Goal: Entertainment & Leisure: Consume media (video, audio)

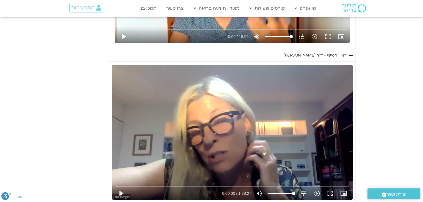
scroll to position [837, 0]
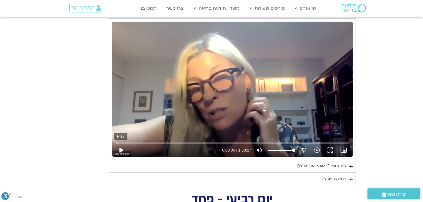
click at [120, 150] on button "play_arrow" at bounding box center [120, 150] width 13 height 13
type input "3320.68"
type input "0.01132"
type input "3320.68"
type input "0.089445"
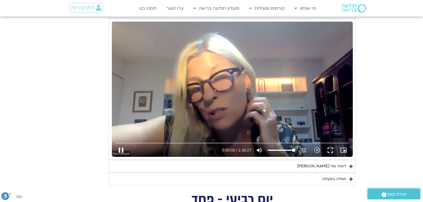
type input "3320.68"
type input "0.219529"
type input "3320.68"
type input "0.339262"
type input "3320.68"
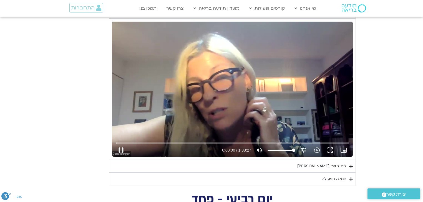
type input "0.478856"
type input "3320.68"
type input "0.584798"
type input "3320.68"
type input "0.68296"
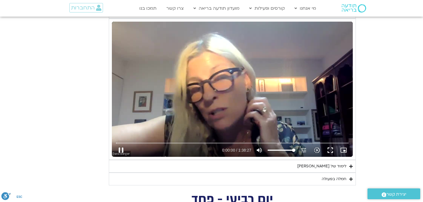
type input "3320.68"
type input "0.813377"
type input "3320.68"
type input "0.945097"
type input "3320.68"
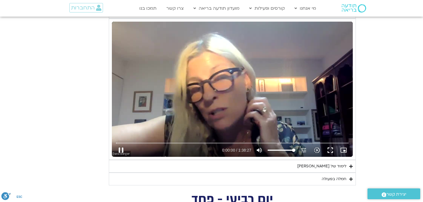
type input "1.07656"
type input "3320.68"
type input "1.268218"
type input "3320.68"
type input "1.345261"
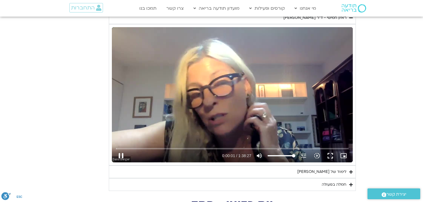
type input "3320.68"
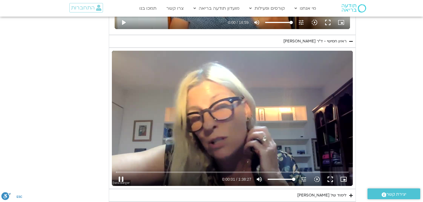
type input "1.474162"
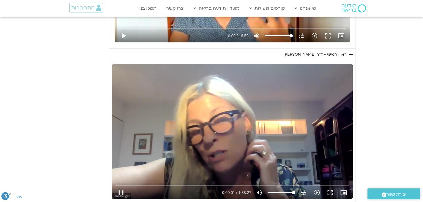
type input "3320.68"
type input "1.624495"
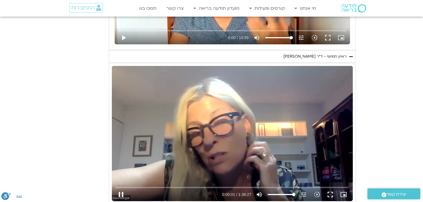
type input "3320.68"
type input "1.735984"
type input "3320.68"
type input "1.86495"
type input "3320.68"
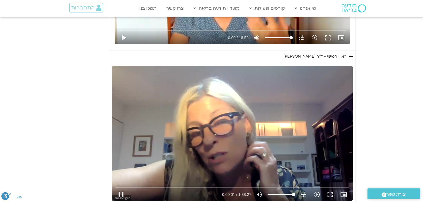
type input "1.994015"
type input "3320.68"
type input "2.126636"
type input "3320.68"
type input "2.255078"
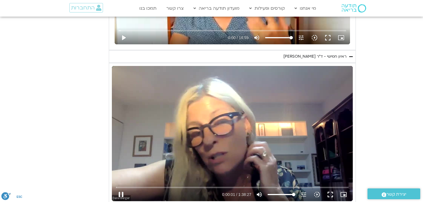
type input "3320.68"
type input "2.383793"
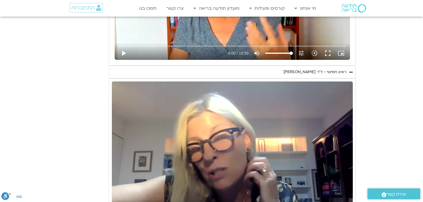
type input "3320.68"
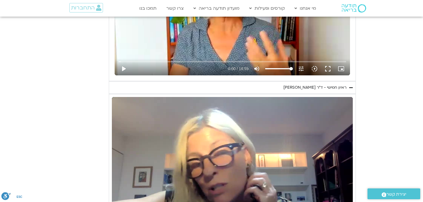
type input "2.517195"
type input "3320.68"
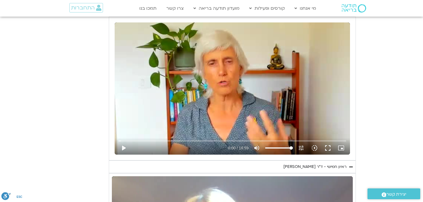
type input "2.64808"
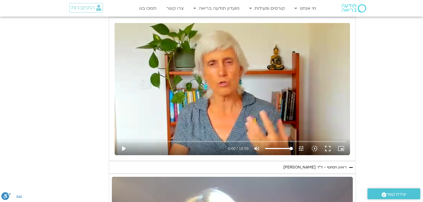
type input "3320.68"
type input "2.780132"
type input "3320.68"
type input "2.910766"
type input "3320.68"
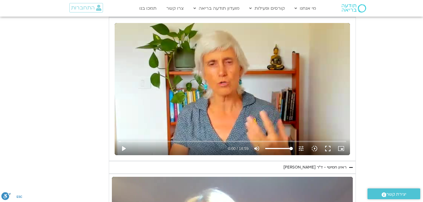
type input "3.043636"
type input "3320.68"
type input "3.171234"
type input "3320.68"
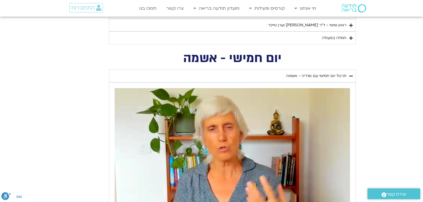
type input "3.301933"
type input "3320.68"
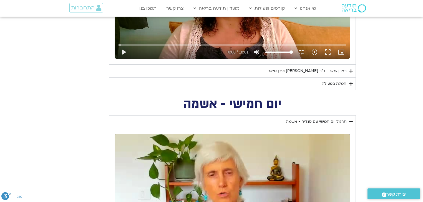
type input "3.43285"
type input "3320.68"
type input "3.562898"
type input "3320.68"
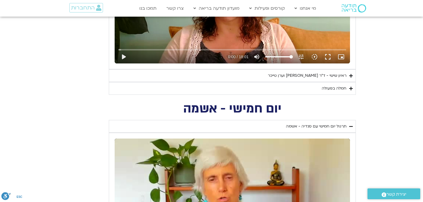
type input "3.693783"
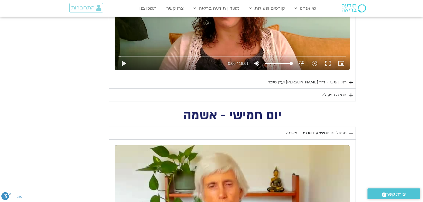
type input "3320.68"
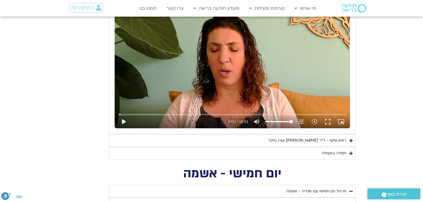
type input "3.827014"
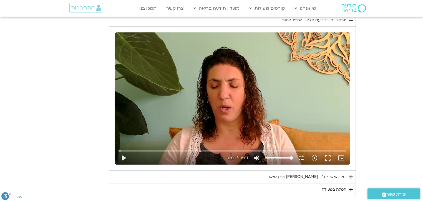
type input "3320.68"
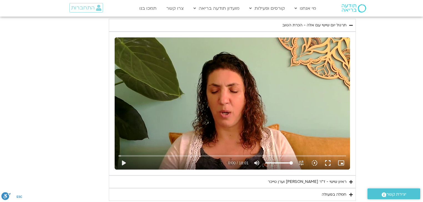
type input "3.957718"
type input "3320.68"
type input "4.085925"
type input "3320.68"
type input "4.213646"
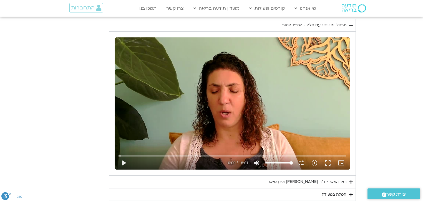
type input "3320.68"
type input "4.345017"
type input "3320.68"
type input "4.459754"
type input "3320.68"
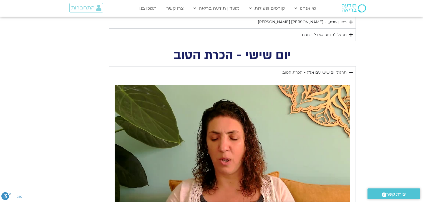
type input "4.599794"
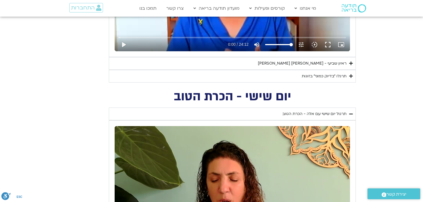
type input "3320.68"
type input "4.726075"
type input "3320.68"
type input "4.860232"
type input "3320.68"
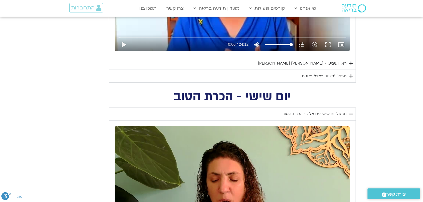
type input "5.002051"
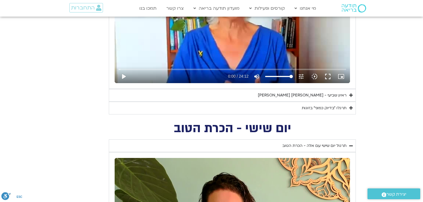
type input "3320.68"
type input "5.120006"
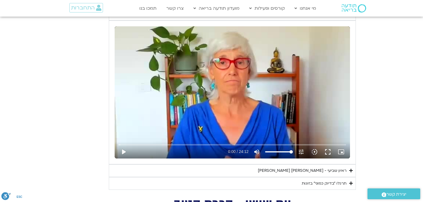
type input "3320.68"
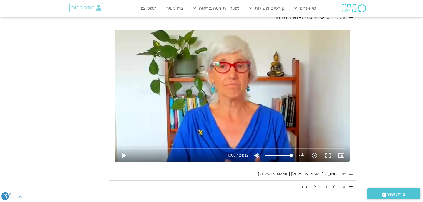
type input "5.254505"
type input "3320.68"
type input "5.385384"
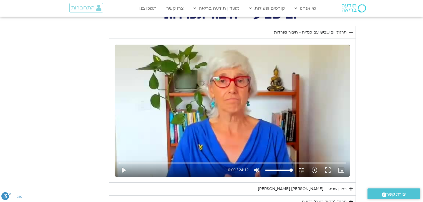
scroll to position [304, 0]
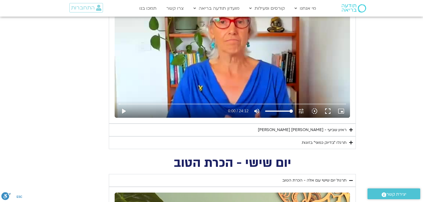
click at [334, 132] on div "ראיון שביעי - [PERSON_NAME] [PERSON_NAME]" at bounding box center [302, 130] width 89 height 7
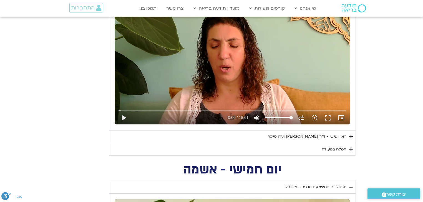
scroll to position [703, 0]
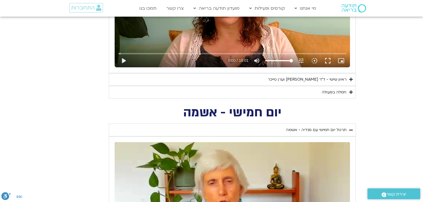
click at [320, 81] on div "ראיון שישי - ד"ר [PERSON_NAME] וערן טייכר" at bounding box center [307, 79] width 79 height 7
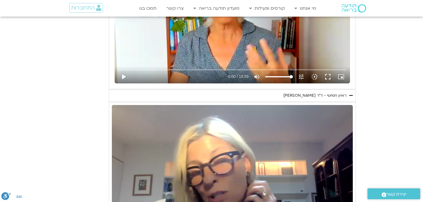
scroll to position [1125, 0]
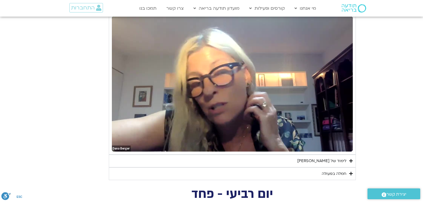
type input "3320.68"
type input "16.085787"
type input "3320.68"
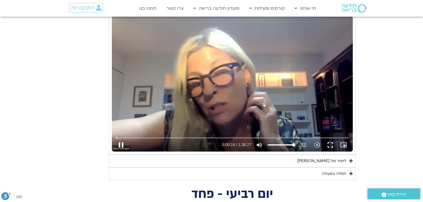
type input "16.213936"
type input "3320.68"
type input "16.347292"
type input "3320.68"
type input "16.479984"
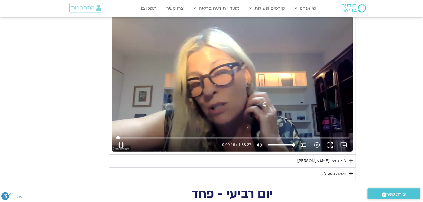
type input "3320.68"
type input "16.613161"
type input "3320.68"
type input "16.746755"
type input "3320.68"
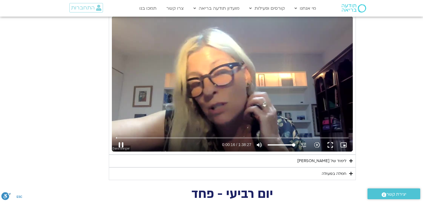
type input "16.797568"
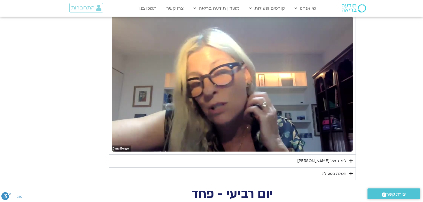
type input "3320.68"
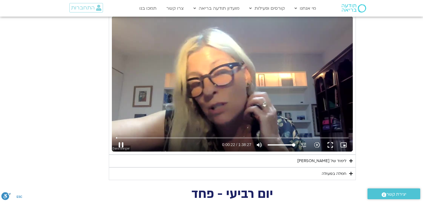
type input "22.778756"
type input "3320.68"
type input "22.914571"
type input "3320.68"
type input "23.047025"
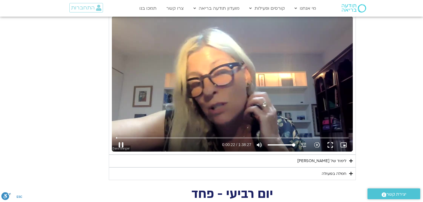
type input "3320.68"
type input "23.180042"
type input "3320.68"
type input "23.313542"
type input "3320.68"
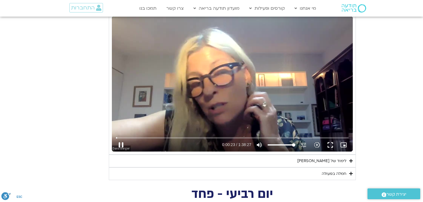
type input "23.44164"
type input "3320.68"
type input "23.587653"
type input "3320.68"
type input "23.714165"
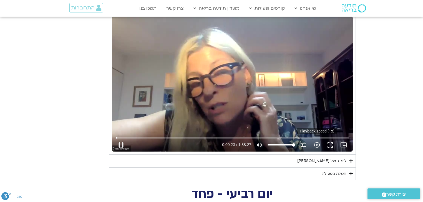
type input "3320.68"
type input "23.85012"
type input "3320.68"
type input "23.980374"
type input "3320.68"
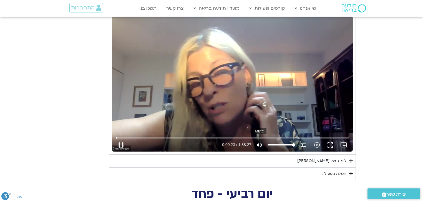
type input "24.115998"
type input "3320.68"
type input "24.247011"
type input "3320.68"
type input "24.370318"
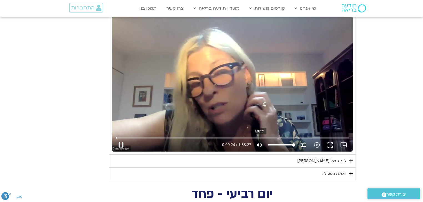
type input "3320.68"
type input "24.499118"
type input "3320.68"
type input "24.650385"
type input "3320.68"
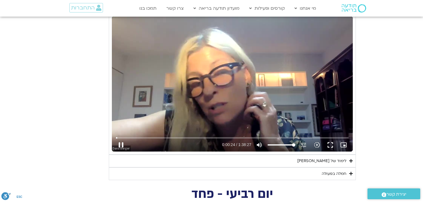
type input "24.764739"
type input "3320.68"
type input "24.897224"
type input "3320.68"
type input "25.050256"
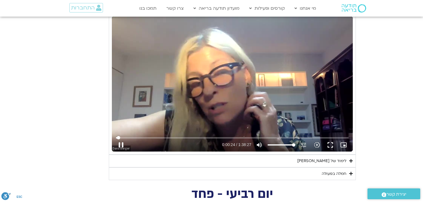
type input "3320.68"
type input "25.168771"
type input "3320.68"
type input "25.295008"
type input "3320.68"
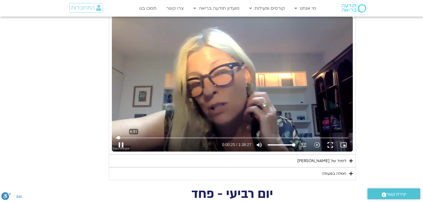
type input "25.431099"
type input "3320.68"
type input "25.55754"
type input "3320.68"
type input "25.689148"
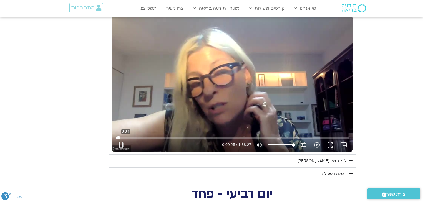
type input "3320.68"
type input "25.821708"
type input "3320.68"
type input "215.096515824794"
type input "3320.68"
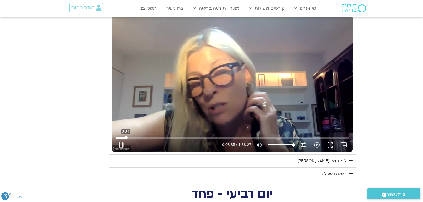
click at [126, 136] on input "Seek" at bounding box center [232, 137] width 233 height 3
type input "215.096515"
type input "3320.68"
type input "215.115975"
type input "3320.68"
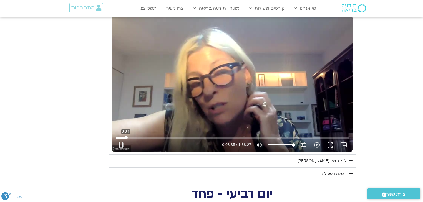
type input "215.217724"
type input "3320.68"
type input "215.346868"
type input "3320.68"
type input "215.47653"
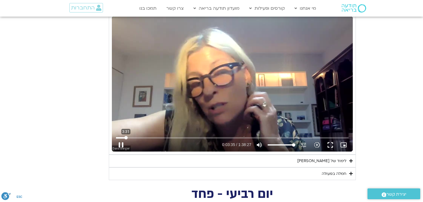
type input "3320.68"
type input "215.609069"
type input "3320.68"
type input "215.742165"
type input "3320.68"
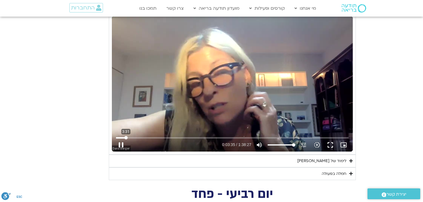
type input "215.875106"
type input "3320.68"
type input "216.00914"
type input "3320.68"
type input "216.142195"
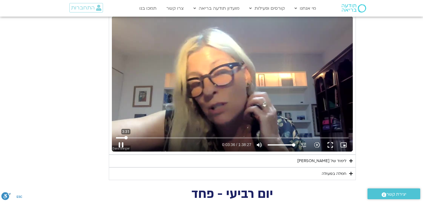
type input "3320.68"
type input "157.951737855567"
type input "3320.68"
type input "152.237260058644"
type input "3320.68"
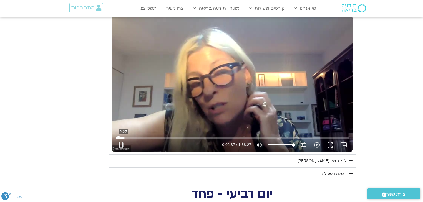
type input "15.089792932499"
type input "3320.68"
type input "0"
type input "3320.68"
drag, startPoint x: 126, startPoint y: 136, endPoint x: 115, endPoint y: 137, distance: 11.1
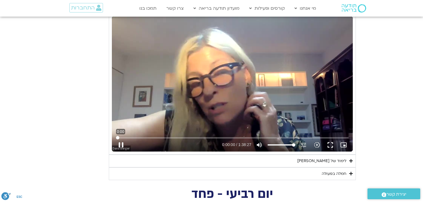
click at [116, 137] on input "Seek" at bounding box center [232, 137] width 233 height 3
type input "0.0106"
type input "3320.68"
type input "0.01935"
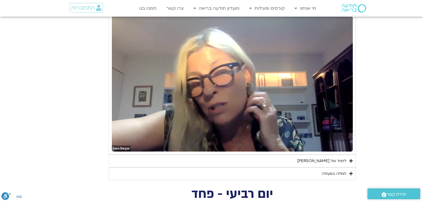
type input "3320.68"
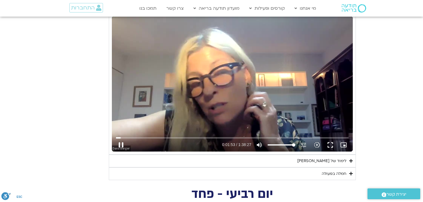
type input "113.066331"
type input "3320.68"
type input "113.193125"
type input "3320.68"
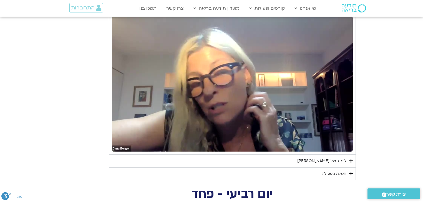
type input "113.337902"
type input "3320.68"
type input "113.478079"
type input "3320.68"
type input "113.607997"
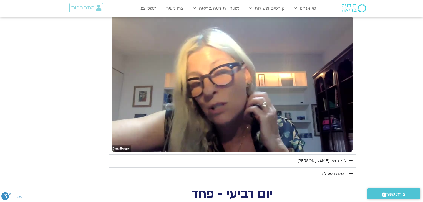
type input "3320.68"
type input "113.72255"
type input "3320.68"
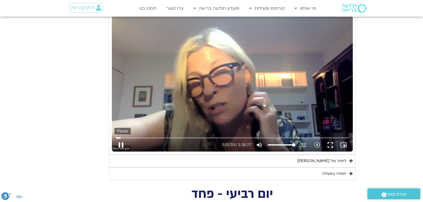
type input "113.855616"
type input "3320.68"
type input "113.993724"
type input "3320.68"
type input "114.091076"
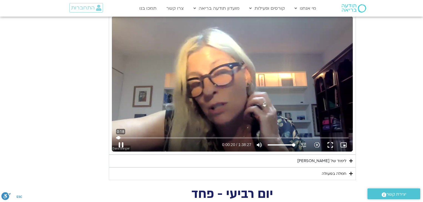
click at [118, 136] on input "Seek" at bounding box center [232, 137] width 233 height 3
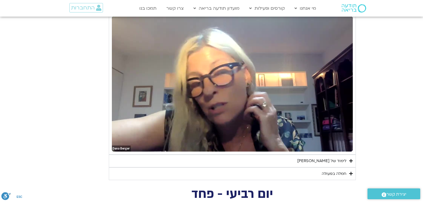
click at [391, 48] on section "יום חמישי - אשמה תרגול יום חמישי עם סנדיה - אשמה נא להזין כתובת אימייל כדי לצפו…" at bounding box center [211, 4] width 423 height 354
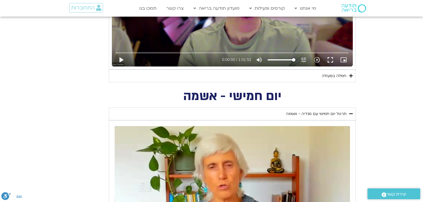
scroll to position [859, 0]
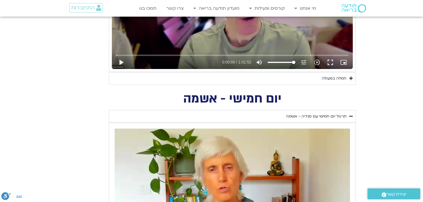
click at [314, 118] on div "תרגול יום חמישי עם סנדיה - אשמה" at bounding box center [316, 116] width 61 height 7
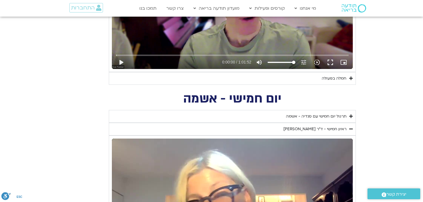
click at [335, 116] on div "תרגול יום חמישי עם סנדיה - אשמה" at bounding box center [316, 116] width 61 height 7
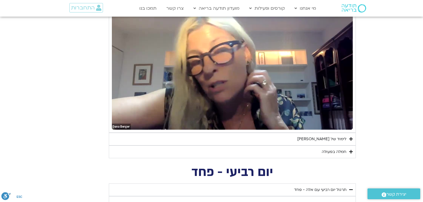
scroll to position [1148, 0]
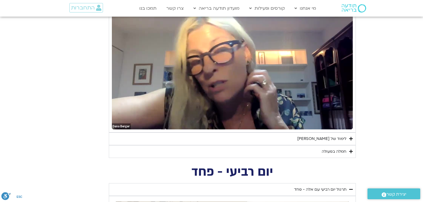
click at [338, 138] on div "לימוד של [PERSON_NAME]" at bounding box center [321, 139] width 49 height 7
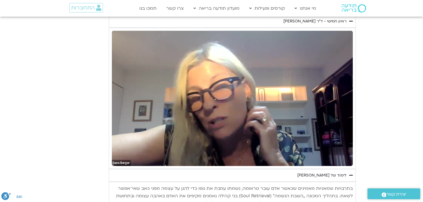
scroll to position [1103, 0]
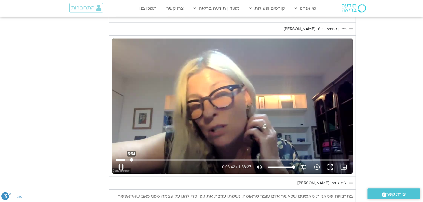
click at [131, 159] on input "Seek" at bounding box center [232, 160] width 233 height 3
click at [137, 159] on input "Seek" at bounding box center [232, 160] width 233 height 3
click at [143, 159] on input "Seek" at bounding box center [232, 160] width 233 height 3
click at [151, 159] on input "Seek" at bounding box center [232, 160] width 233 height 3
click at [168, 159] on input "Seek" at bounding box center [232, 160] width 233 height 3
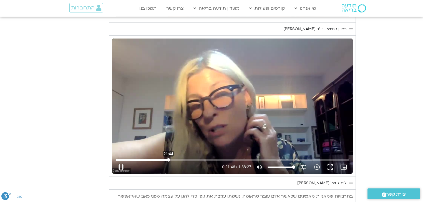
click at [168, 159] on input "Seek" at bounding box center [232, 160] width 233 height 3
